Goal: Transaction & Acquisition: Purchase product/service

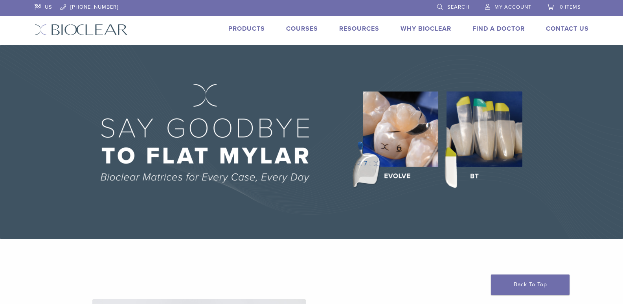
click at [241, 26] on link "Products" at bounding box center [246, 29] width 37 height 8
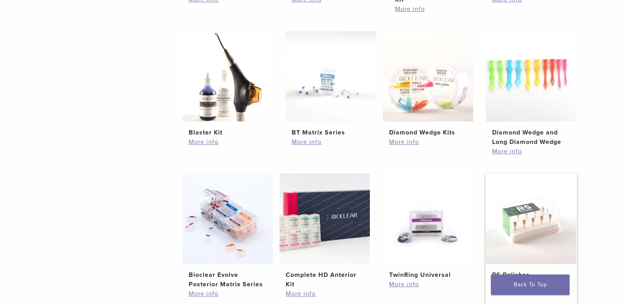
scroll to position [393, 0]
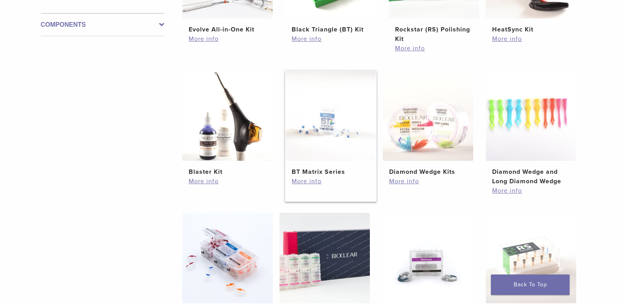
click at [308, 128] on img at bounding box center [330, 115] width 90 height 90
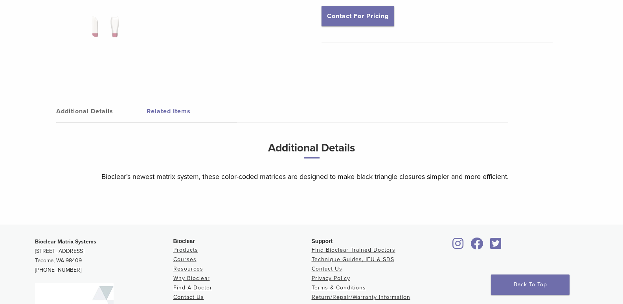
scroll to position [157, 0]
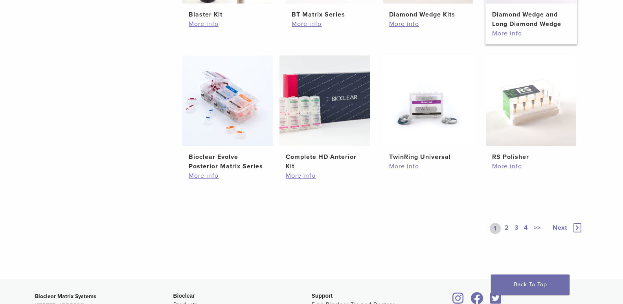
scroll to position [707, 0]
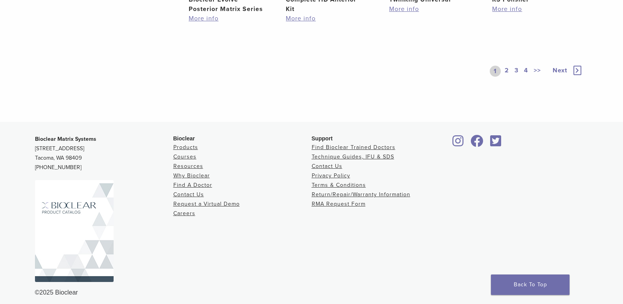
click at [578, 70] on icon at bounding box center [577, 70] width 8 height 9
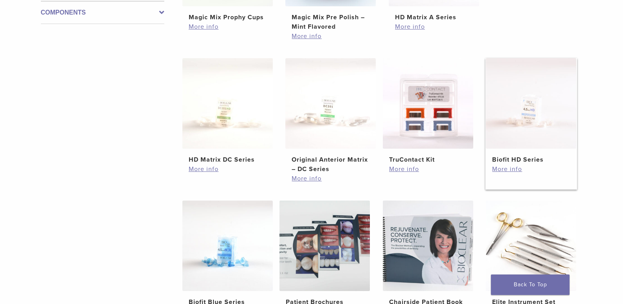
click at [529, 98] on img at bounding box center [531, 103] width 90 height 90
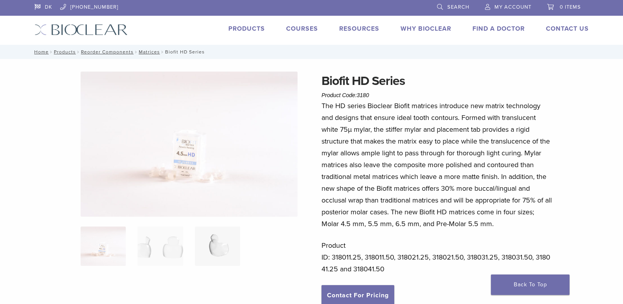
click at [217, 241] on img at bounding box center [217, 245] width 45 height 39
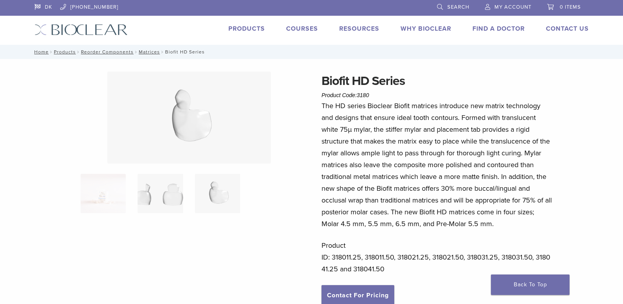
click at [168, 190] on img at bounding box center [160, 193] width 45 height 39
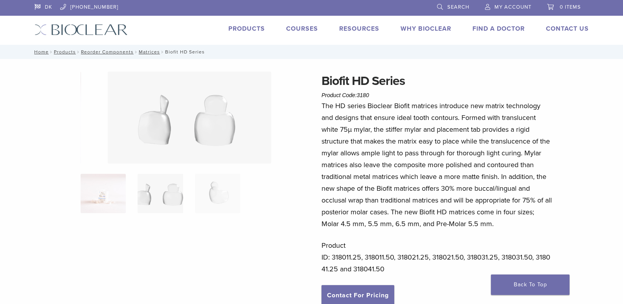
click at [114, 186] on img at bounding box center [103, 193] width 45 height 39
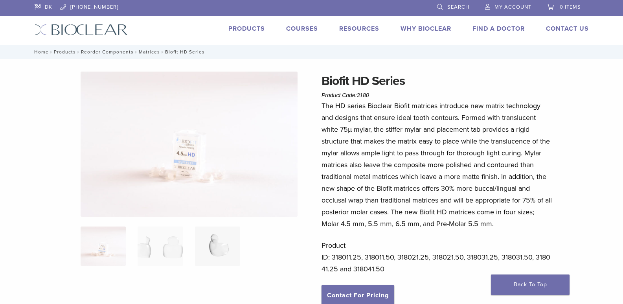
drag, startPoint x: 218, startPoint y: 243, endPoint x: 223, endPoint y: 244, distance: 4.3
click at [219, 244] on img at bounding box center [217, 245] width 45 height 39
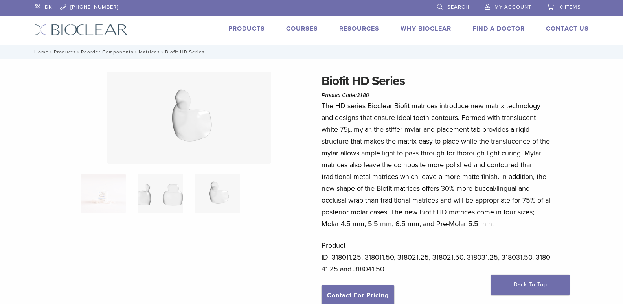
click at [173, 189] on img at bounding box center [160, 193] width 45 height 39
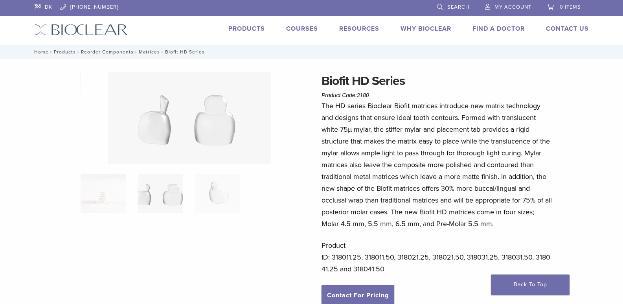
click at [223, 97] on img at bounding box center [189, 118] width 163 height 92
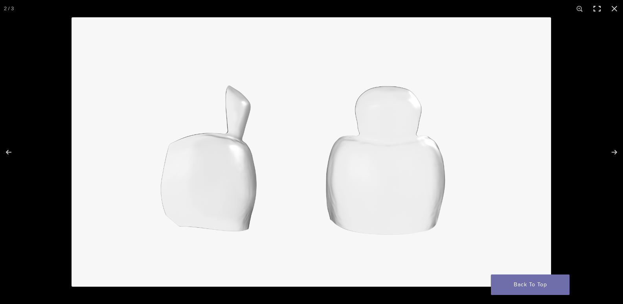
click at [598, 9] on button "Toggle fullscreen" at bounding box center [596, 8] width 17 height 17
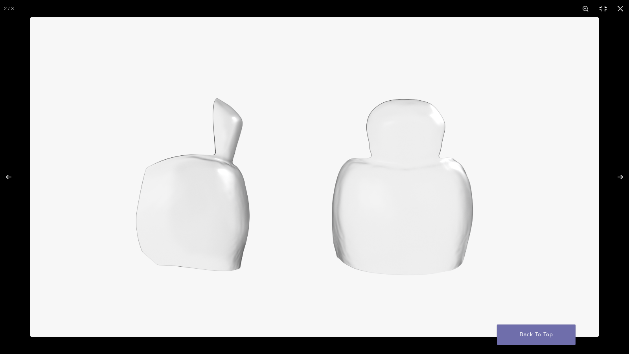
click at [602, 11] on button "Toggle fullscreen" at bounding box center [602, 8] width 17 height 17
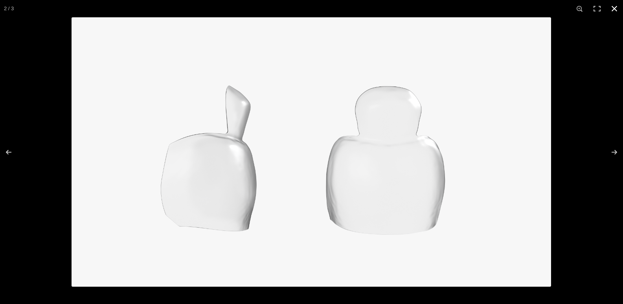
click at [612, 9] on button "Close (Esc)" at bounding box center [614, 8] width 17 height 17
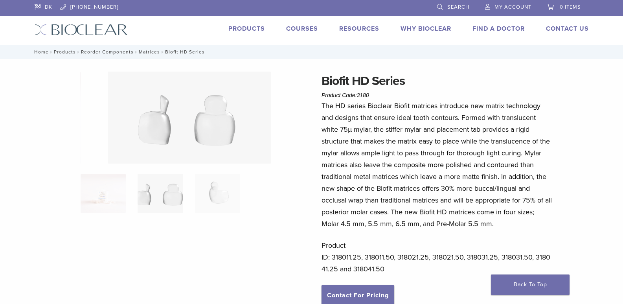
drag, startPoint x: 165, startPoint y: 207, endPoint x: 171, endPoint y: 199, distance: 9.8
click at [166, 207] on img at bounding box center [160, 193] width 45 height 39
click at [217, 130] on img at bounding box center [189, 118] width 163 height 92
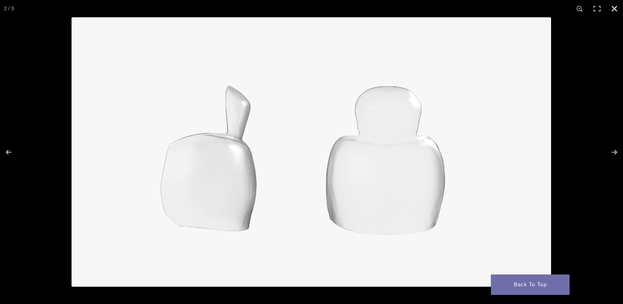
click at [615, 8] on button "Close (Esc)" at bounding box center [614, 8] width 17 height 17
